Goal: Navigation & Orientation: Find specific page/section

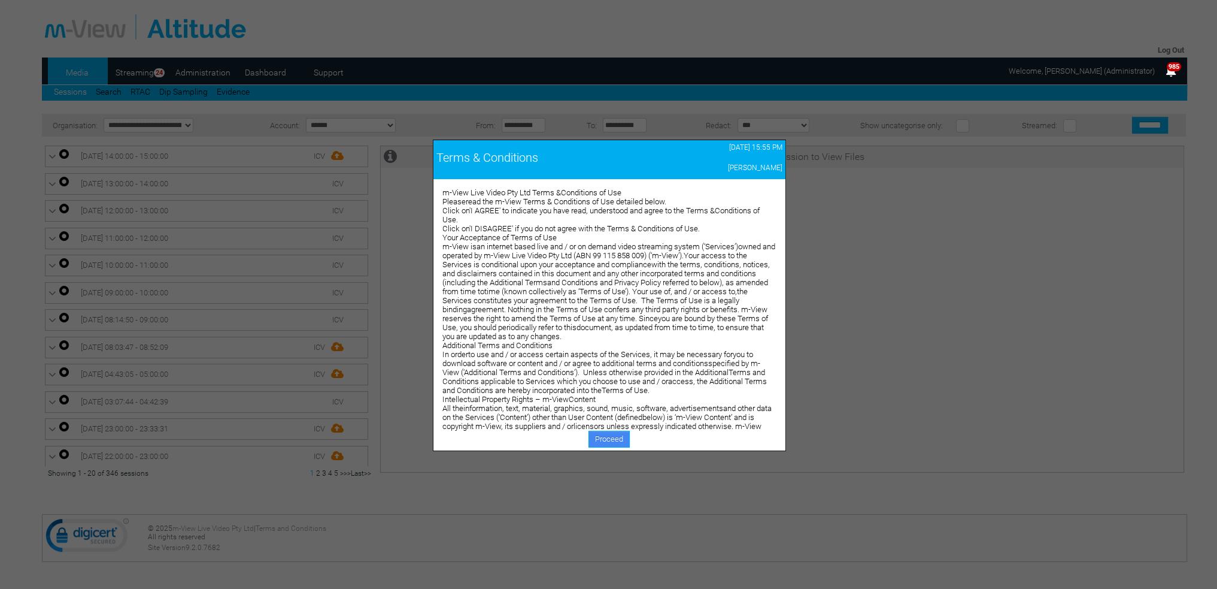
click at [598, 438] on link "Proceed" at bounding box center [609, 439] width 41 height 17
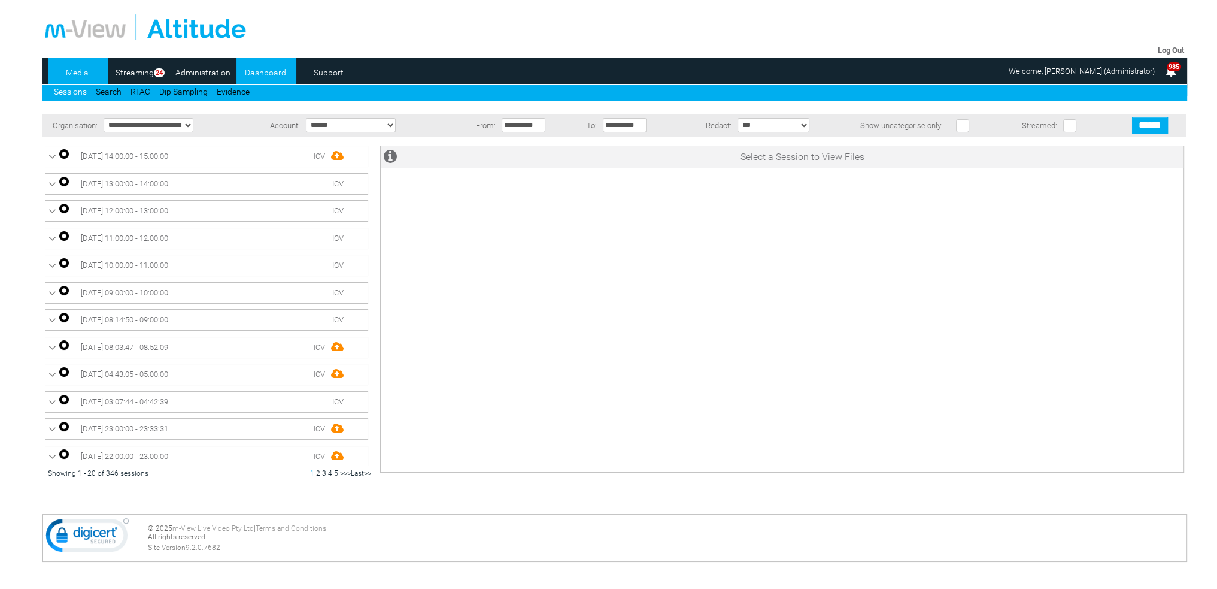
click at [258, 71] on link "Dashboard" at bounding box center [266, 72] width 58 height 18
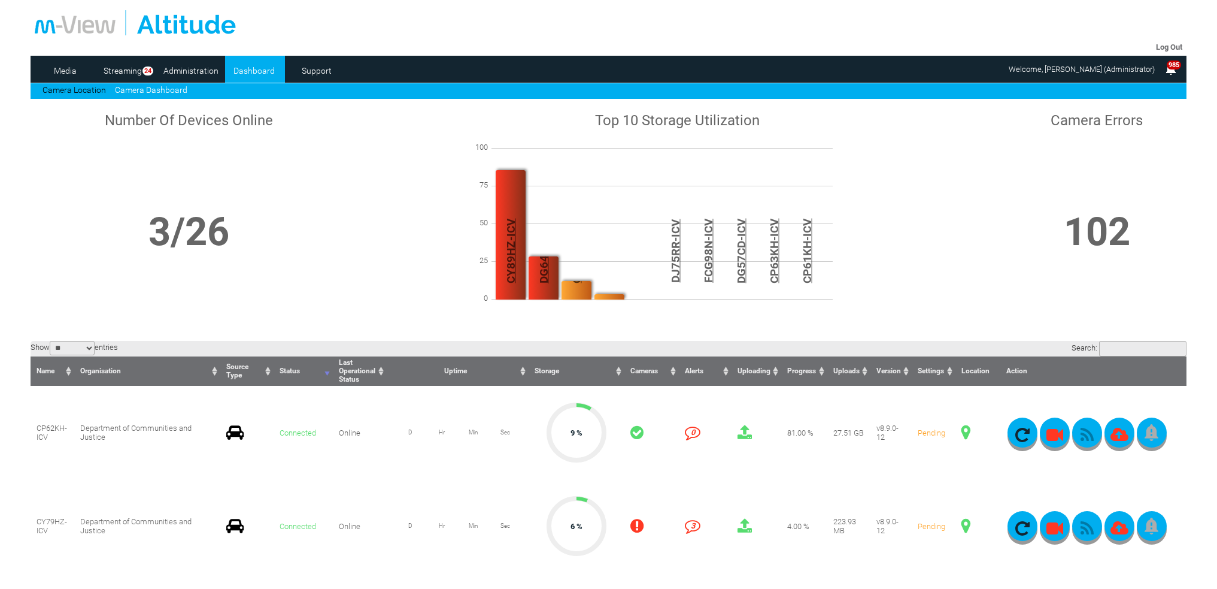
scroll to position [180, 0]
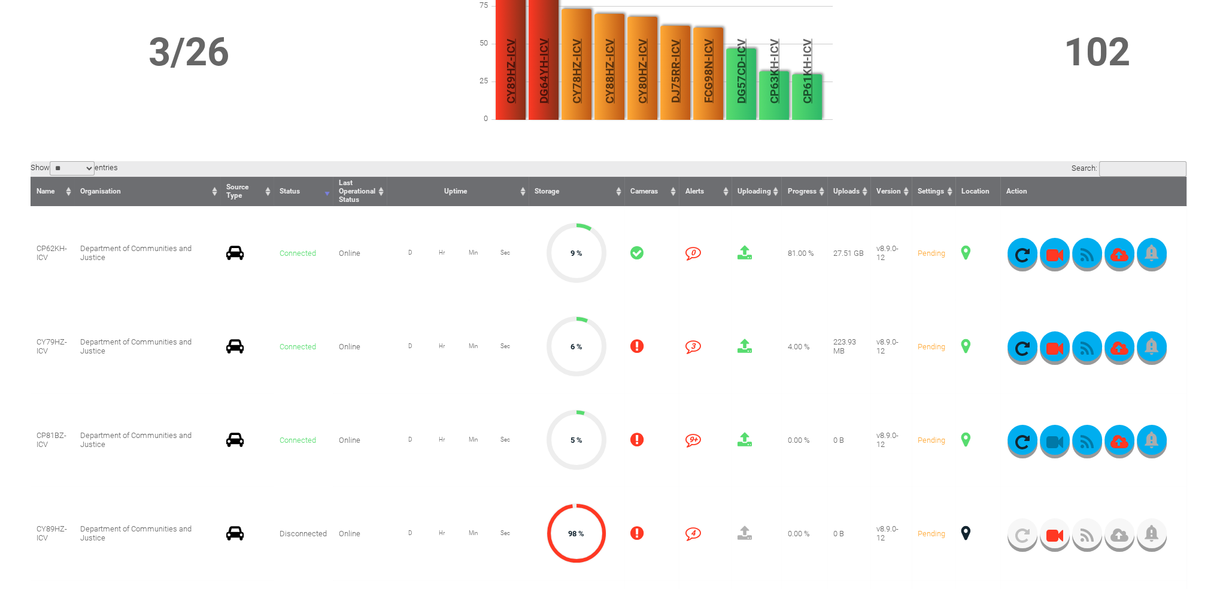
click at [964, 347] on span at bounding box center [966, 346] width 9 height 16
